Goal: Navigation & Orientation: Find specific page/section

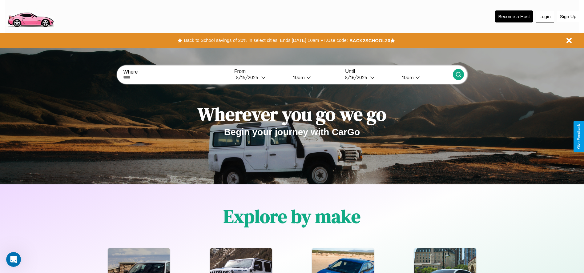
click at [545, 16] on button "Login" at bounding box center [546, 17] width 18 height 12
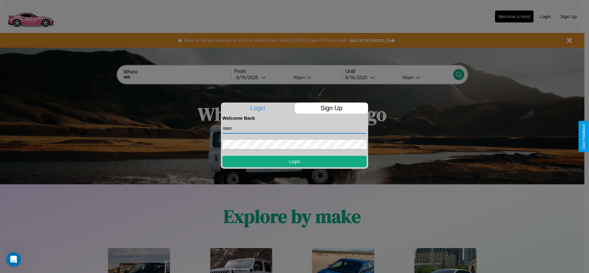
click at [294, 128] on input "text" at bounding box center [294, 129] width 144 height 10
type input "**********"
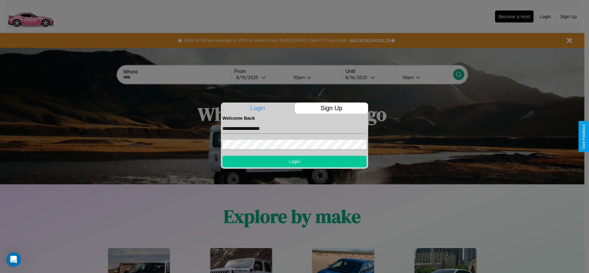
click at [294, 161] on button "Login" at bounding box center [294, 161] width 144 height 11
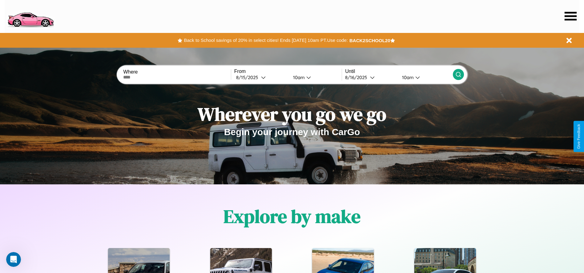
click at [571, 16] on icon at bounding box center [571, 16] width 12 height 9
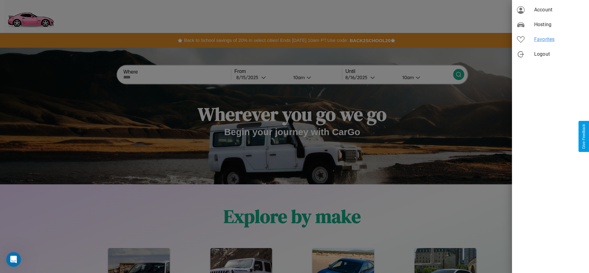
click at [550, 39] on span "Favorites" at bounding box center [559, 39] width 50 height 7
